Goal: Navigation & Orientation: Find specific page/section

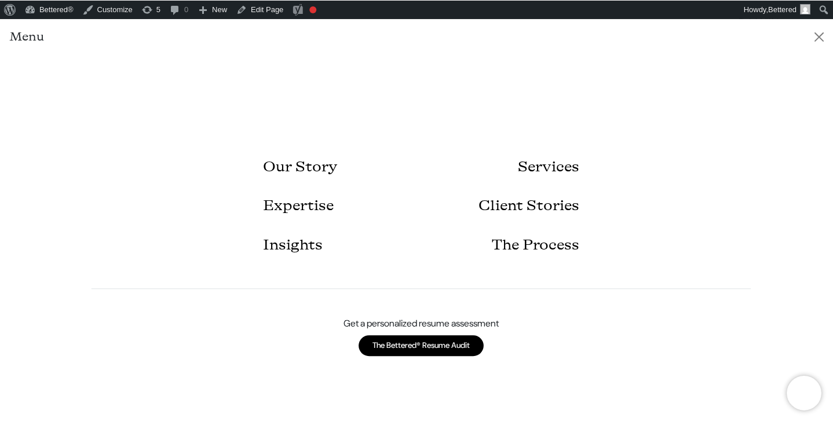
scroll to position [20, 0]
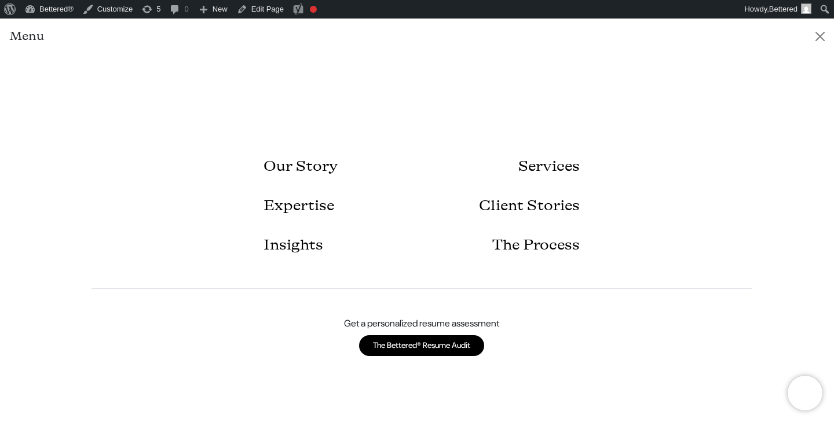
click at [656, 103] on div "Our Story Services Expertise Client Stories Insights The Process Get a personal…" at bounding box center [417, 247] width 834 height 386
click at [823, 34] on button "Close" at bounding box center [820, 36] width 19 height 19
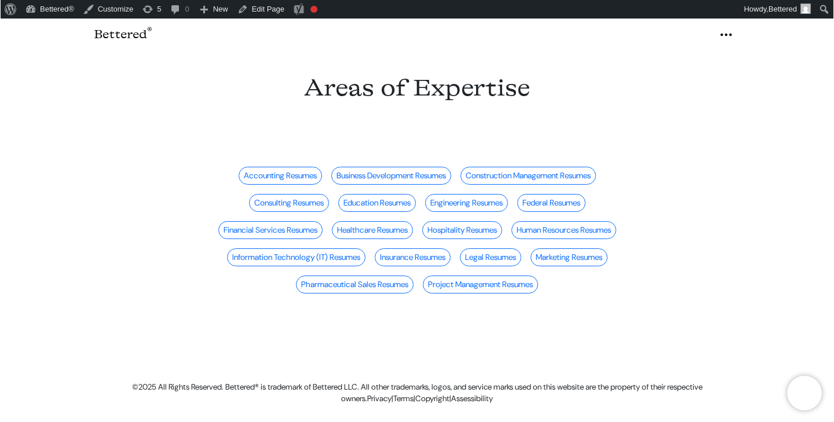
scroll to position [0, 0]
click at [722, 34] on icon "button" at bounding box center [726, 35] width 14 height 18
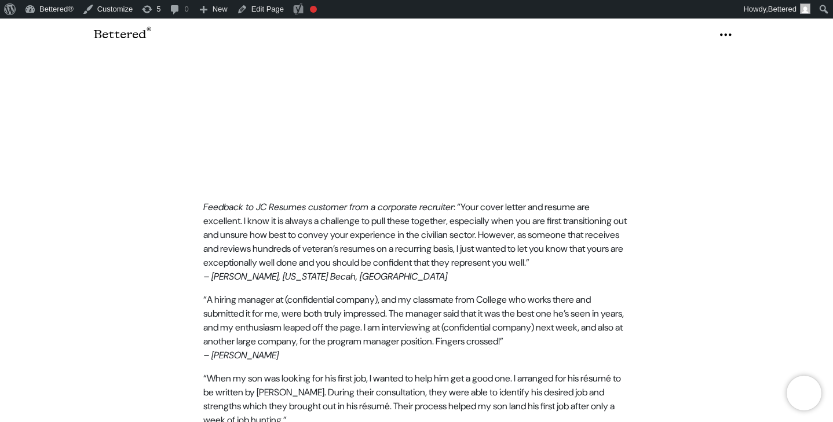
scroll to position [151, 0]
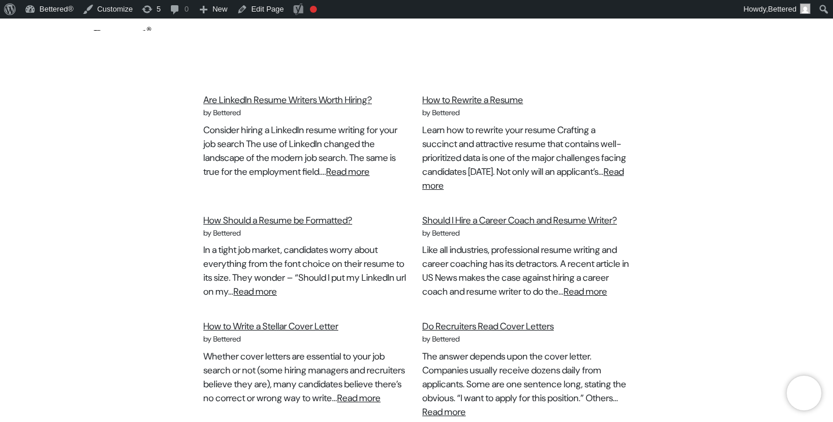
scroll to position [400, 0]
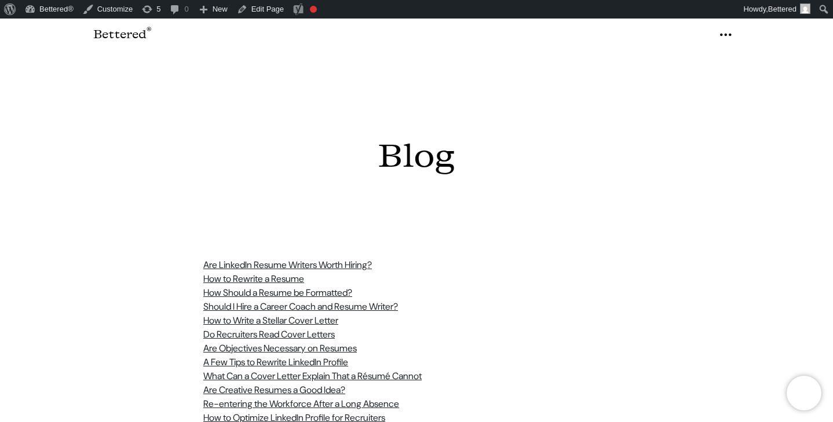
scroll to position [286, 0]
